Goal: Information Seeking & Learning: Find specific fact

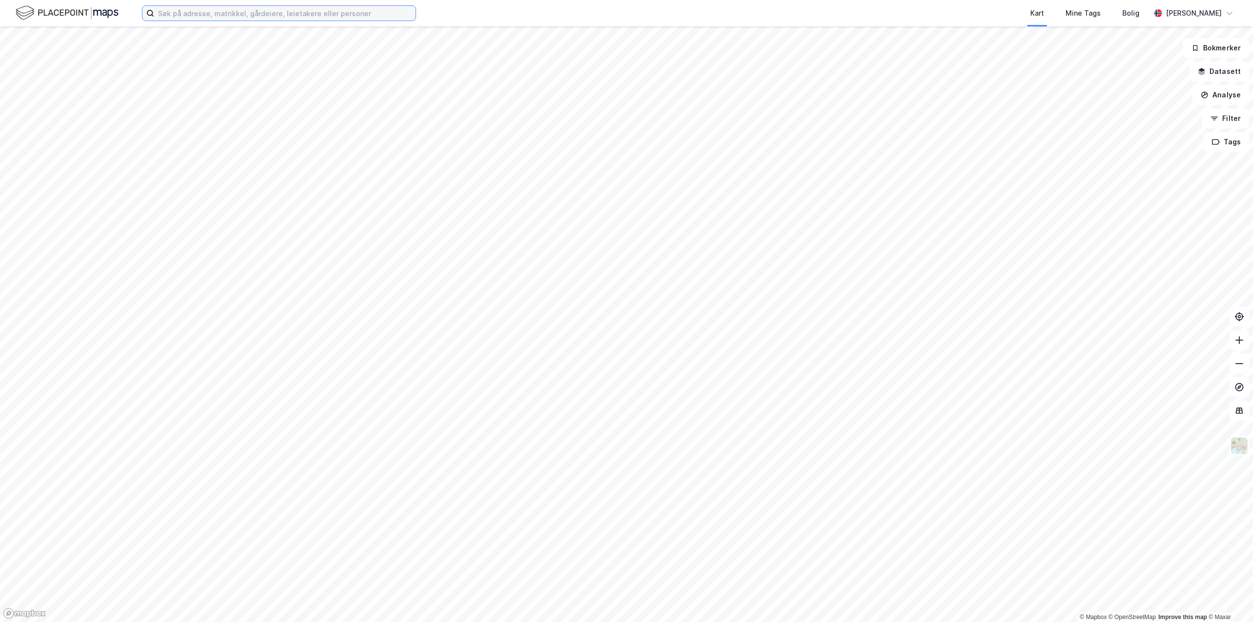
click at [200, 9] on input at bounding box center [284, 13] width 261 height 15
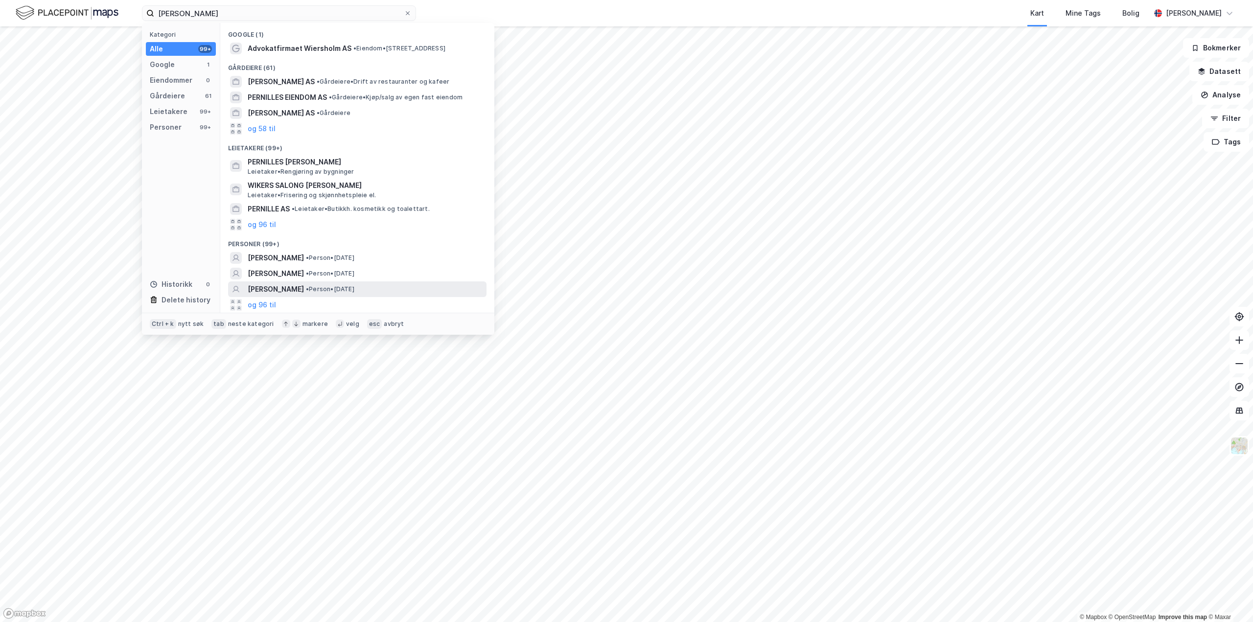
click at [304, 289] on span "[PERSON_NAME]" at bounding box center [276, 289] width 56 height 12
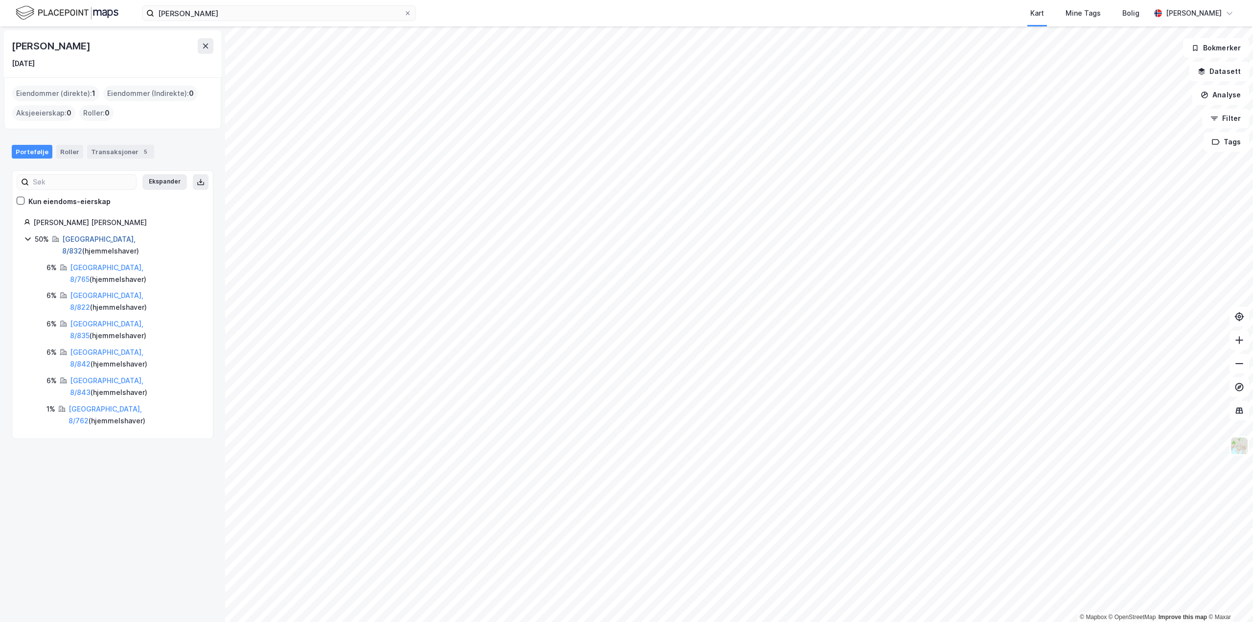
click at [75, 238] on link "[GEOGRAPHIC_DATA], 8/832" at bounding box center [98, 245] width 73 height 20
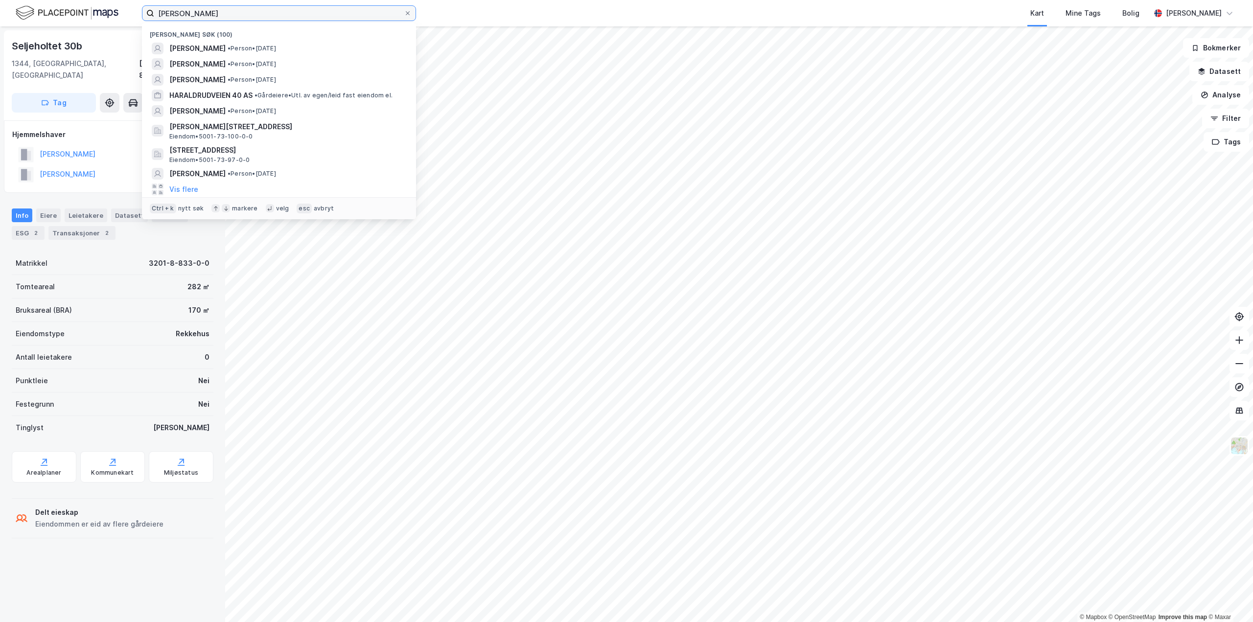
click at [195, 10] on input "[PERSON_NAME]" at bounding box center [279, 13] width 250 height 15
drag, startPoint x: 210, startPoint y: 11, endPoint x: 26, endPoint y: 0, distance: 184.4
click at [26, 0] on html "[PERSON_NAME] [PERSON_NAME] søk (100) [PERSON_NAME] • Person • [DATE] [PERSON_N…" at bounding box center [626, 311] width 1253 height 622
type input "[PERSON_NAME]"
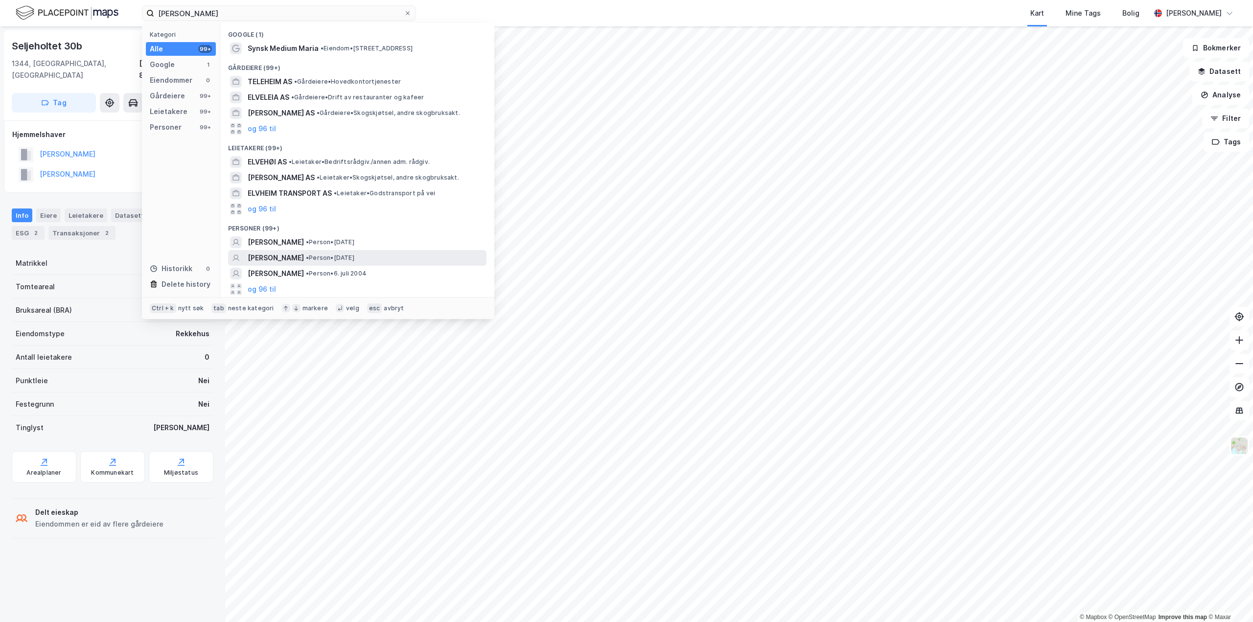
click at [304, 252] on span "[PERSON_NAME]" at bounding box center [276, 258] width 56 height 12
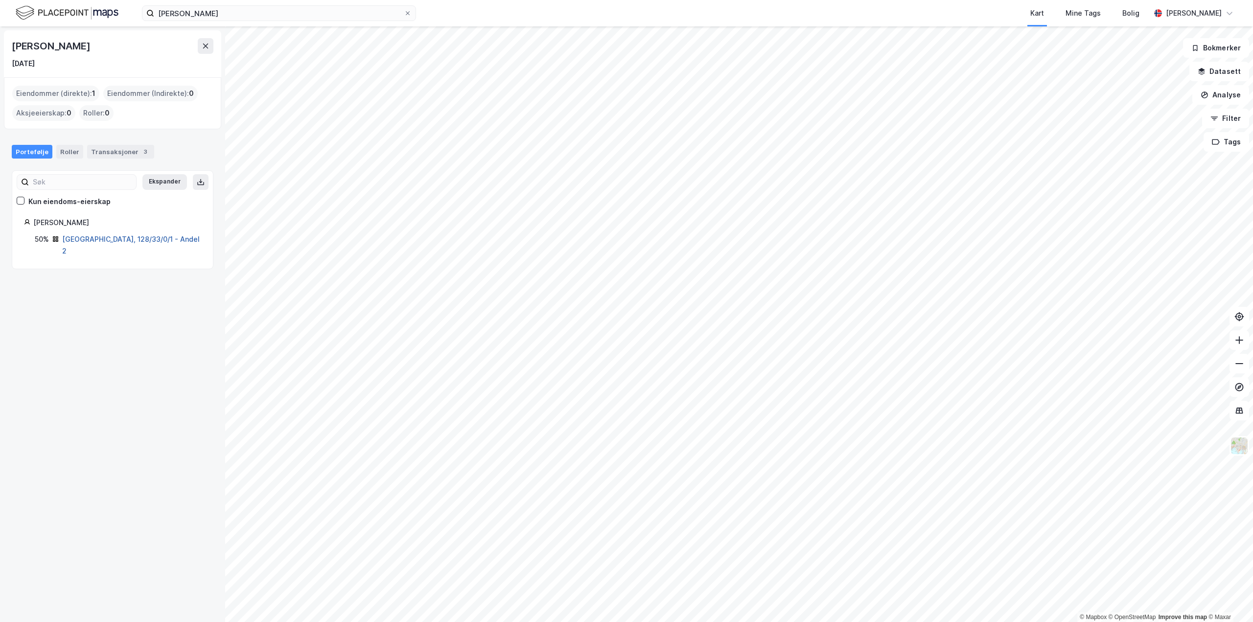
click at [114, 239] on link "[GEOGRAPHIC_DATA], 128/33/0/1 - Andel 2" at bounding box center [131, 245] width 138 height 20
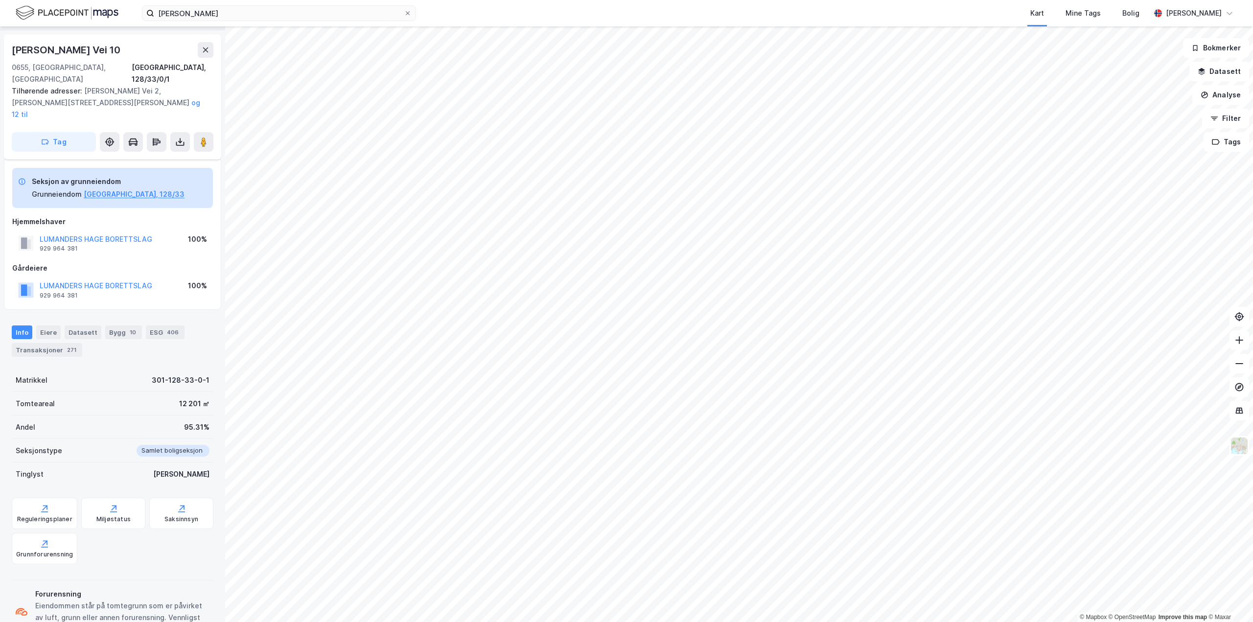
scroll to position [41, 0]
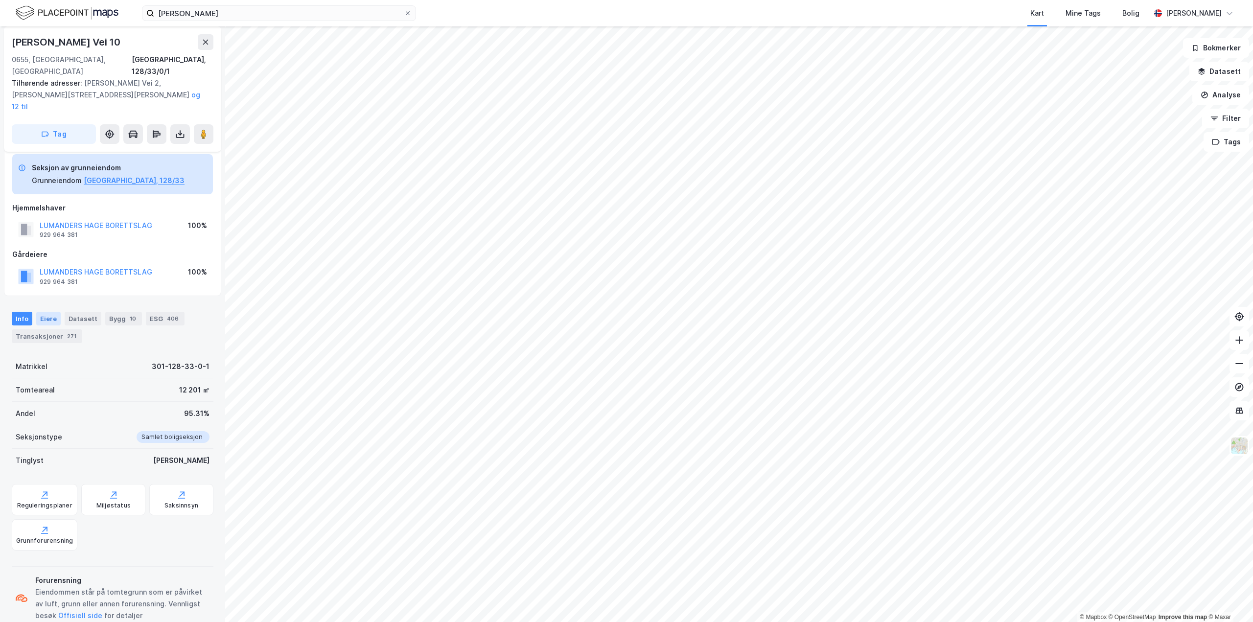
click at [53, 312] on div "Eiere" at bounding box center [48, 319] width 24 height 14
